Goal: Task Accomplishment & Management: Use online tool/utility

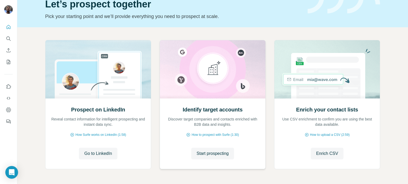
scroll to position [45, 0]
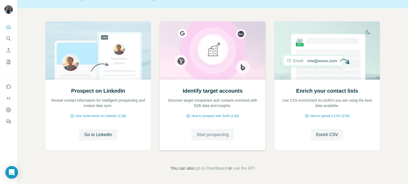
click at [222, 132] on span "Start prospecting" at bounding box center [212, 135] width 32 height 6
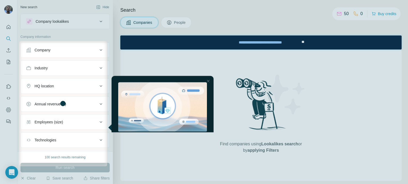
click at [209, 106] on div "entering tooltip" at bounding box center [162, 104] width 102 height 56
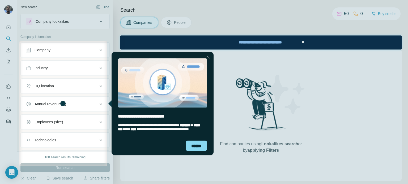
click at [209, 57] on div "Close Step" at bounding box center [208, 57] width 6 height 6
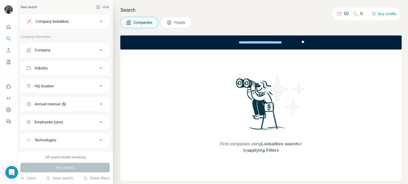
click at [85, 50] on div "Company" at bounding box center [62, 50] width 72 height 5
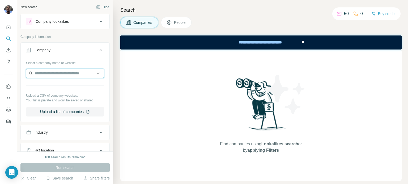
click at [79, 74] on input "text" at bounding box center [65, 74] width 78 height 10
type input "*"
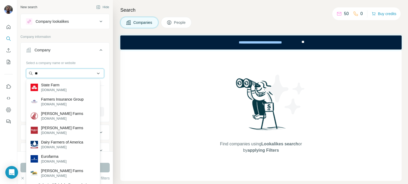
type input "*"
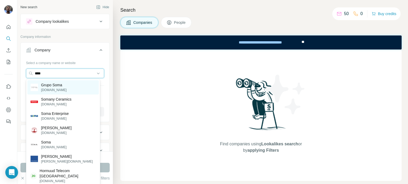
type input "****"
click at [76, 86] on div "Grupo Soma [DOMAIN_NAME]" at bounding box center [62, 87] width 71 height 14
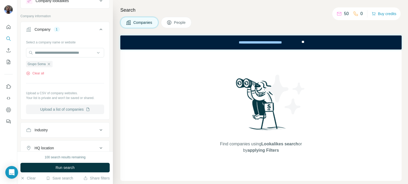
scroll to position [27, 0]
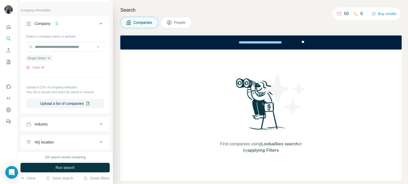
click at [65, 143] on div "HQ location" at bounding box center [62, 142] width 72 height 5
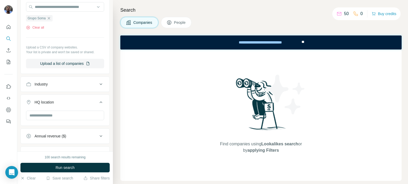
scroll to position [80, 0]
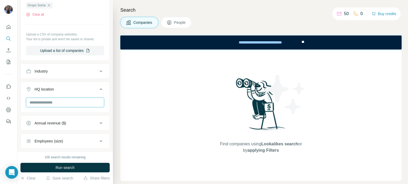
click at [77, 102] on input "text" at bounding box center [65, 103] width 78 height 10
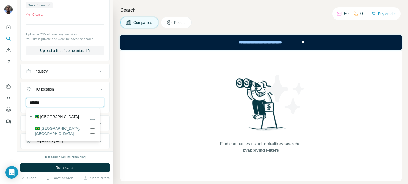
type input "******"
click at [90, 88] on div "HQ location 1" at bounding box center [62, 89] width 72 height 5
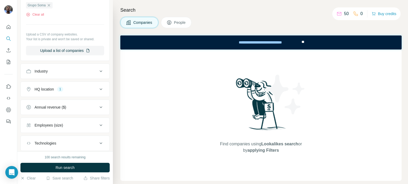
click at [84, 72] on div "Industry" at bounding box center [62, 71] width 72 height 5
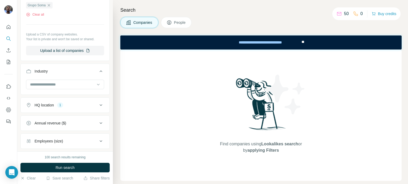
click at [84, 72] on div "Industry" at bounding box center [62, 71] width 72 height 5
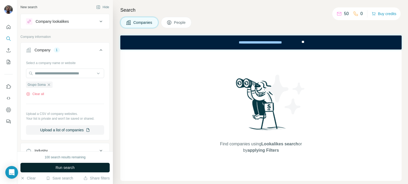
click at [72, 171] on button "Run search" at bounding box center [64, 168] width 89 height 10
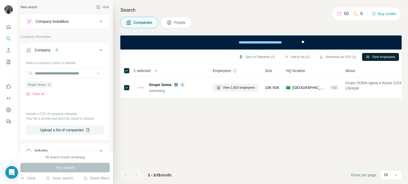
click at [373, 55] on button "View employees" at bounding box center [380, 57] width 37 height 8
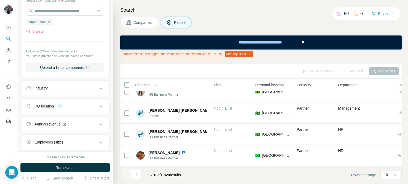
scroll to position [159, 0]
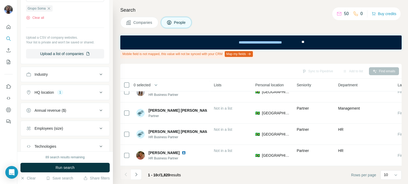
click at [93, 72] on div "Industry" at bounding box center [62, 74] width 72 height 5
click at [91, 91] on div at bounding box center [62, 87] width 66 height 9
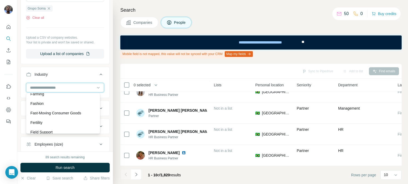
scroll to position [2097, 0]
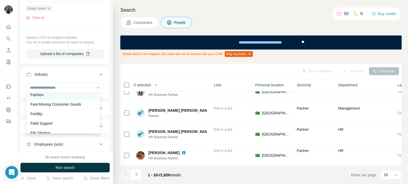
click at [57, 98] on div "Fashion" at bounding box center [63, 94] width 65 height 5
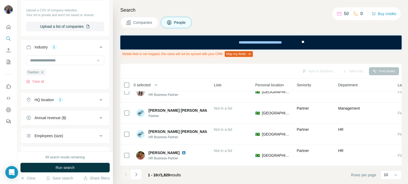
scroll to position [212, 0]
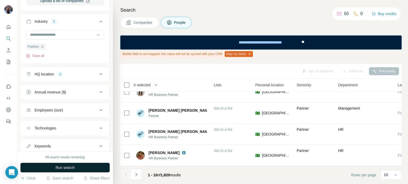
click at [56, 172] on button "Run search" at bounding box center [64, 168] width 89 height 10
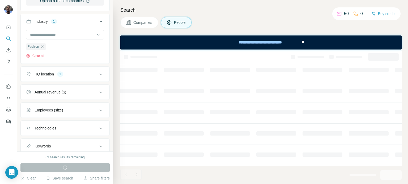
scroll to position [126, 141]
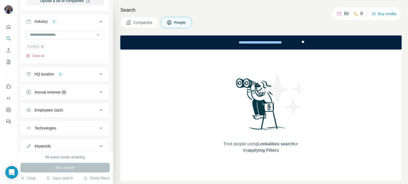
click at [41, 46] on icon "button" at bounding box center [42, 47] width 4 height 4
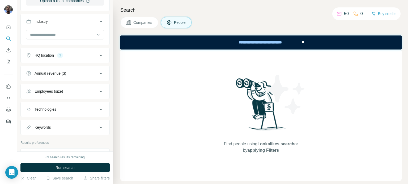
click at [92, 92] on div "Employees (size)" at bounding box center [62, 91] width 72 height 5
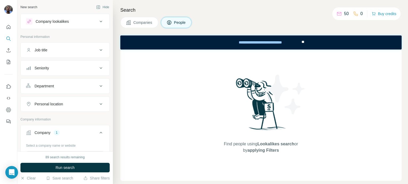
click at [86, 71] on button "Seniority" at bounding box center [65, 68] width 89 height 13
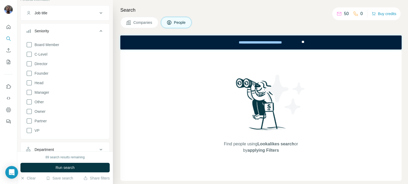
scroll to position [53, 0]
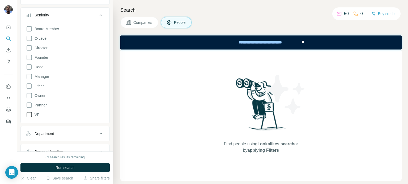
click at [29, 113] on icon at bounding box center [29, 115] width 6 height 6
click at [27, 45] on icon at bounding box center [29, 47] width 5 height 5
click at [28, 66] on icon at bounding box center [29, 67] width 6 height 6
click at [30, 77] on icon at bounding box center [29, 77] width 6 height 6
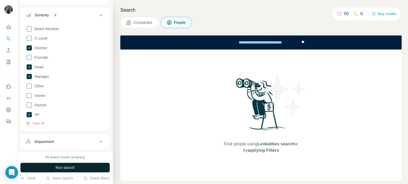
click at [59, 172] on button "Run search" at bounding box center [64, 168] width 89 height 10
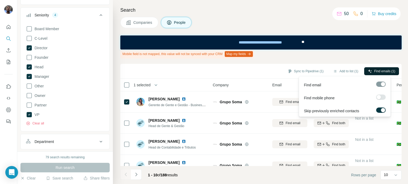
click at [368, 70] on icon "button" at bounding box center [369, 71] width 3 height 3
click at [369, 71] on icon "button" at bounding box center [370, 71] width 4 height 4
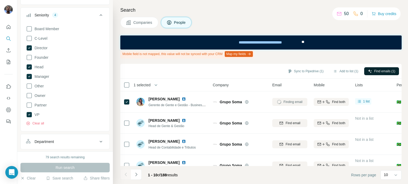
click at [312, 51] on div "Mobile field is not mapped, this value will not be synced with your CRM Map my …" at bounding box center [260, 54] width 281 height 9
click at [341, 72] on button "Add to list (1)" at bounding box center [345, 71] width 33 height 8
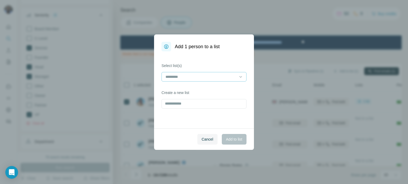
click at [186, 77] on input at bounding box center [201, 77] width 72 height 6
type input "*********"
click at [188, 115] on div "Select list(s) Create a new list" at bounding box center [204, 89] width 100 height 77
click at [190, 113] on div "Select list(s) Create a new list" at bounding box center [204, 89] width 100 height 77
click at [186, 104] on input "text" at bounding box center [203, 104] width 85 height 10
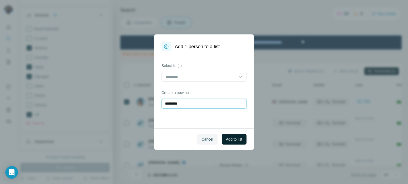
type input "*********"
click at [226, 135] on button "Add to list" at bounding box center [234, 139] width 25 height 11
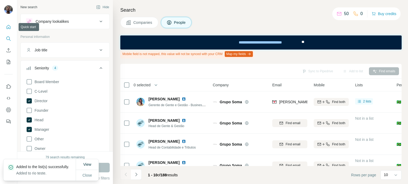
click at [7, 24] on icon "Quick start" at bounding box center [8, 26] width 5 height 5
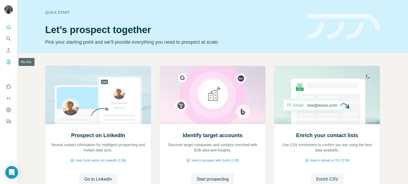
click at [6, 59] on button "My lists" at bounding box center [8, 62] width 8 height 10
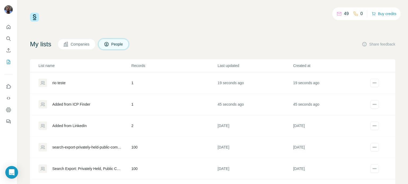
click at [59, 83] on div "rio teste" at bounding box center [58, 82] width 13 height 5
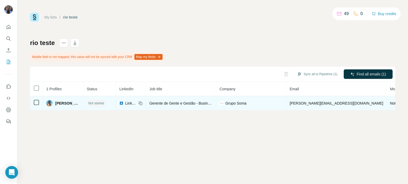
click at [390, 103] on span "Not requested" at bounding box center [401, 103] width 23 height 4
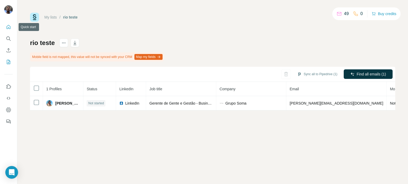
click at [8, 25] on icon "Quick start" at bounding box center [9, 27] width 4 height 4
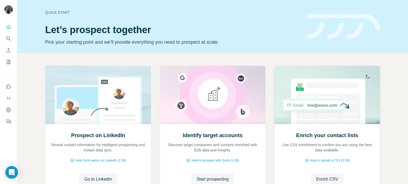
scroll to position [45, 0]
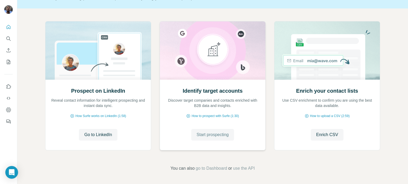
click at [205, 136] on span "Start prospecting" at bounding box center [212, 135] width 32 height 6
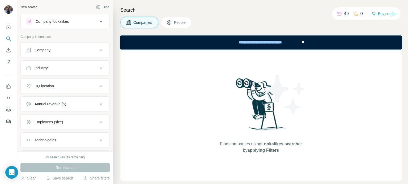
click at [62, 56] on button "Company" at bounding box center [65, 50] width 89 height 13
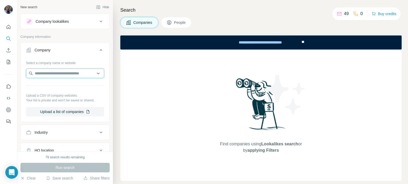
click at [63, 71] on input "text" at bounding box center [65, 74] width 78 height 10
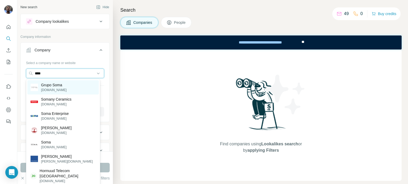
type input "****"
click at [66, 87] on p "Grupo Soma" at bounding box center [53, 85] width 25 height 5
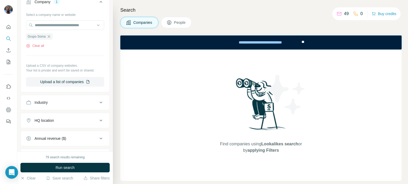
scroll to position [53, 0]
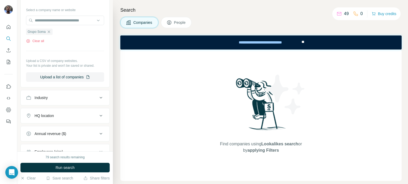
click at [91, 112] on button "HQ location" at bounding box center [65, 116] width 89 height 13
click at [63, 128] on input "text" at bounding box center [65, 129] width 78 height 10
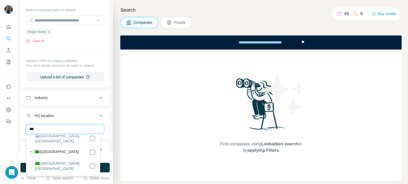
type input "***"
click at [128, 154] on div "Find companies using Lookalikes search or by applying Filters" at bounding box center [260, 116] width 281 height 132
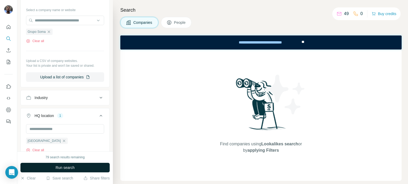
click at [88, 165] on button "Run search" at bounding box center [64, 168] width 89 height 10
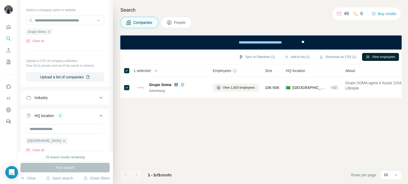
click at [383, 57] on button "View employees" at bounding box center [380, 57] width 37 height 8
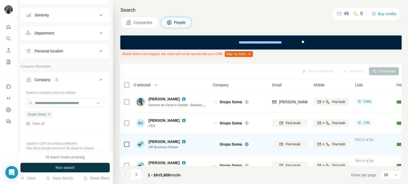
scroll to position [27, 0]
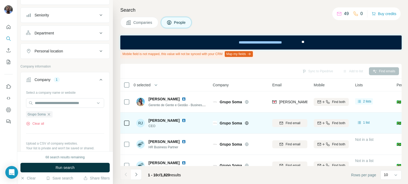
click at [182, 121] on img at bounding box center [184, 121] width 4 height 4
click at [182, 120] on img at bounding box center [184, 121] width 4 height 4
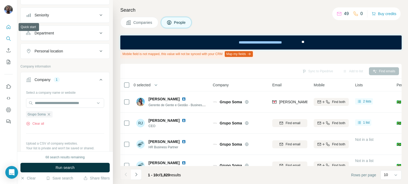
click at [11, 29] on icon "Quick start" at bounding box center [8, 26] width 5 height 5
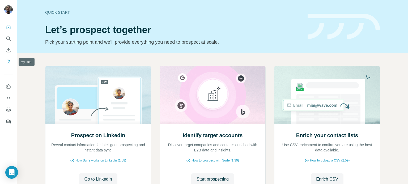
click at [9, 60] on icon "My lists" at bounding box center [8, 61] width 5 height 5
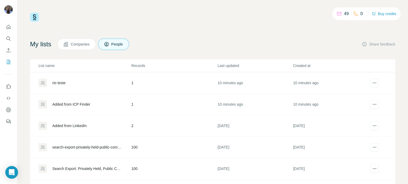
scroll to position [27, 0]
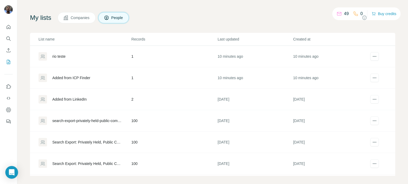
click at [73, 100] on div "Added from LinkedIn" at bounding box center [69, 99] width 34 height 5
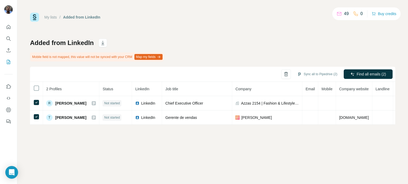
click at [253, 17] on div "My lists / Added from LinkedIn 49 0 Buy credits" at bounding box center [212, 17] width 365 height 9
click at [12, 25] on button "Quick start" at bounding box center [8, 27] width 8 height 10
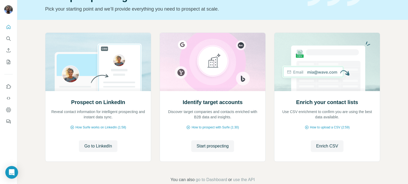
scroll to position [45, 0]
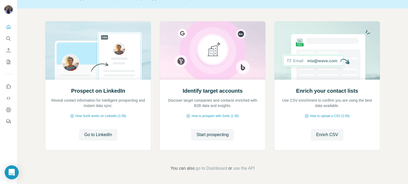
click at [7, 173] on div "Open Intercom Messenger" at bounding box center [12, 173] width 14 height 14
click at [8, 120] on icon "Feedback" at bounding box center [7, 121] width 3 height 3
click at [9, 107] on button "Dashboard" at bounding box center [8, 110] width 8 height 10
click at [9, 87] on icon "Use Surfe on LinkedIn" at bounding box center [8, 86] width 5 height 5
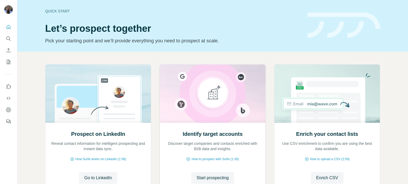
scroll to position [0, 0]
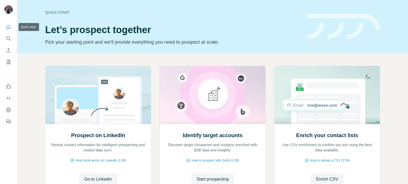
click at [6, 27] on icon "Quick start" at bounding box center [8, 26] width 5 height 5
click at [9, 126] on button "Feedback" at bounding box center [8, 122] width 8 height 10
